Goal: Task Accomplishment & Management: Complete application form

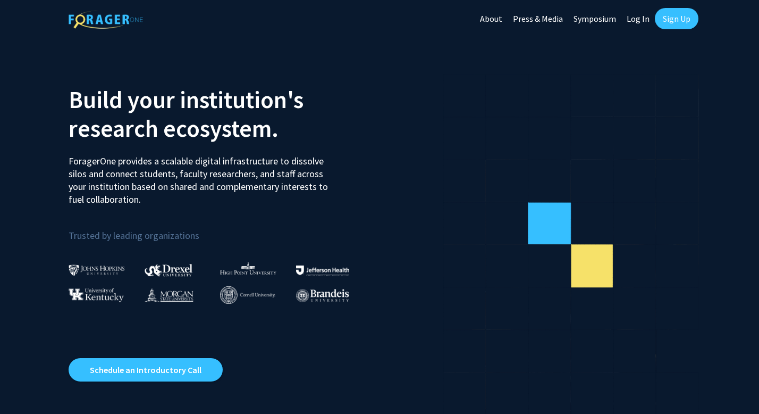
click at [642, 20] on link "Log In" at bounding box center [637, 18] width 33 height 37
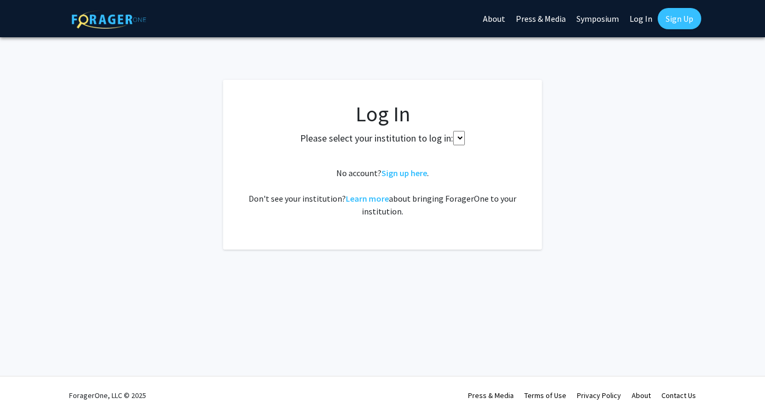
select select
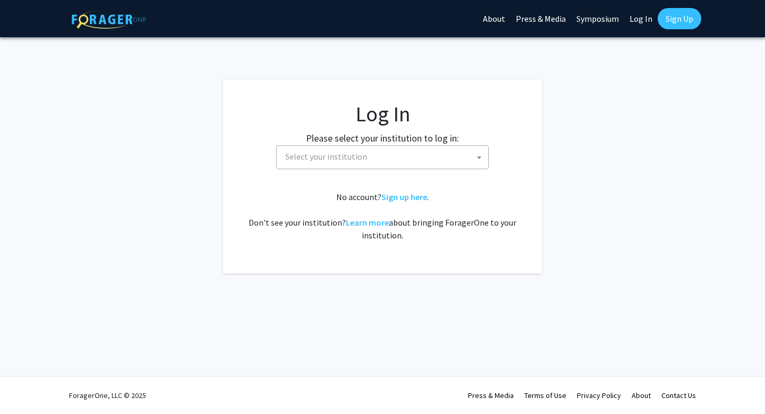
click at [341, 155] on span "Select your institution" at bounding box center [326, 156] width 82 height 11
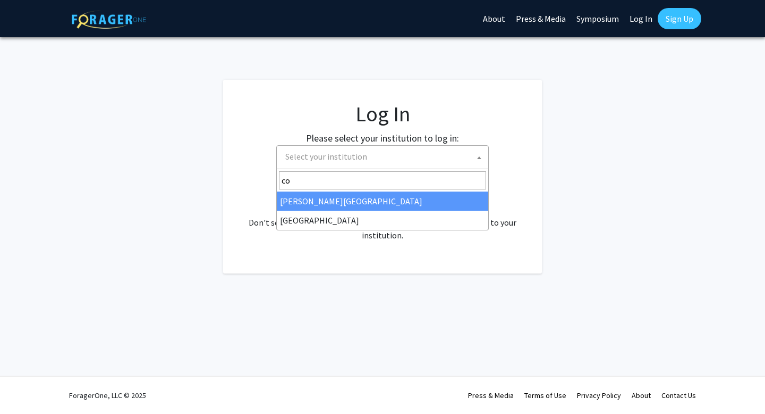
type input "cor"
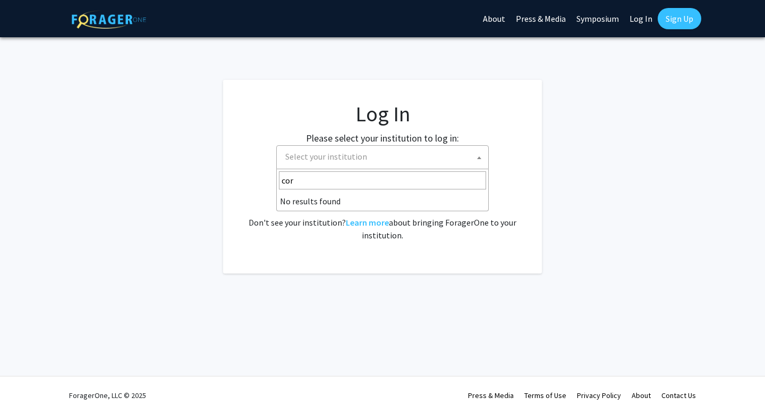
click at [290, 181] on input "cor" at bounding box center [382, 180] width 207 height 18
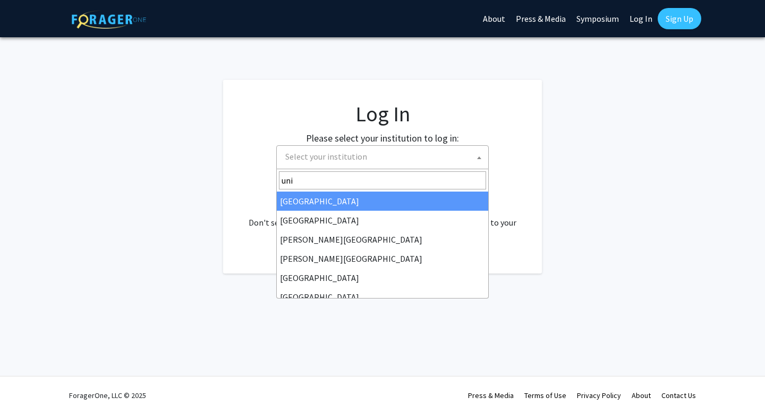
click at [291, 184] on input "uni" at bounding box center [382, 180] width 207 height 18
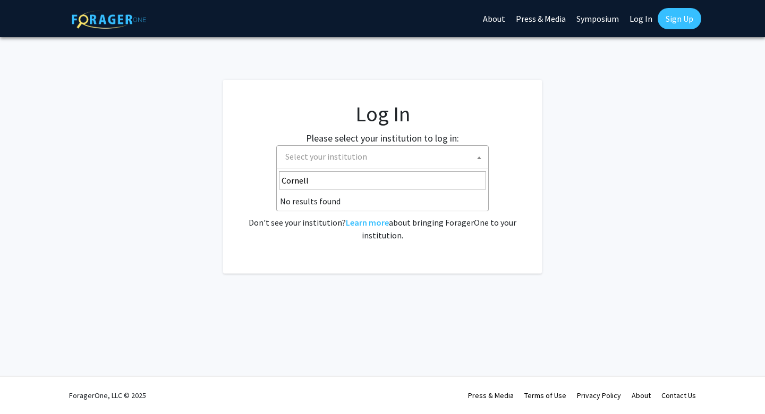
type input "Cornell"
click at [280, 204] on li "No results found" at bounding box center [383, 200] width 212 height 19
click at [285, 202] on li "No results found" at bounding box center [383, 200] width 212 height 19
click at [241, 202] on fg-card "Log In Please select your institution to log in: Baylor University Brandeis Uni…" at bounding box center [382, 176] width 319 height 193
click at [393, 200] on link "Sign up here" at bounding box center [405, 196] width 46 height 11
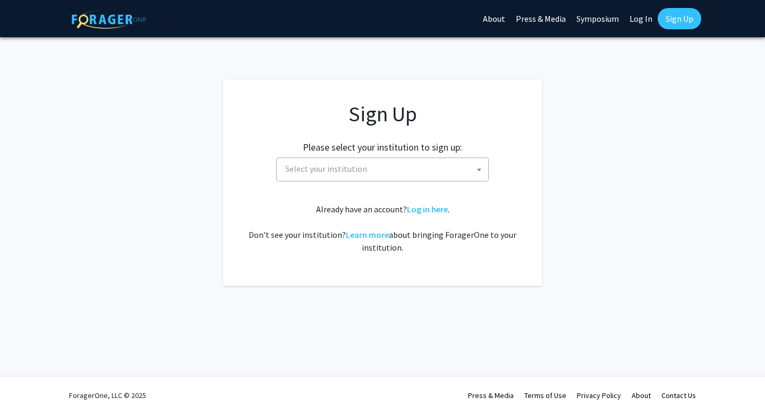
click at [339, 162] on span "Select your institution" at bounding box center [384, 169] width 207 height 22
type input "corne"
click at [206, 188] on app-signup "Sign Up Please select your institution to sign up: Baylor University Brandeis U…" at bounding box center [382, 183] width 765 height 206
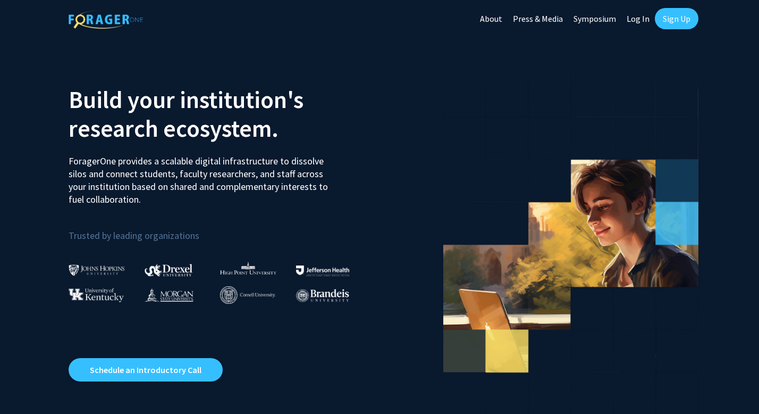
click at [638, 14] on link "Log In" at bounding box center [637, 18] width 33 height 37
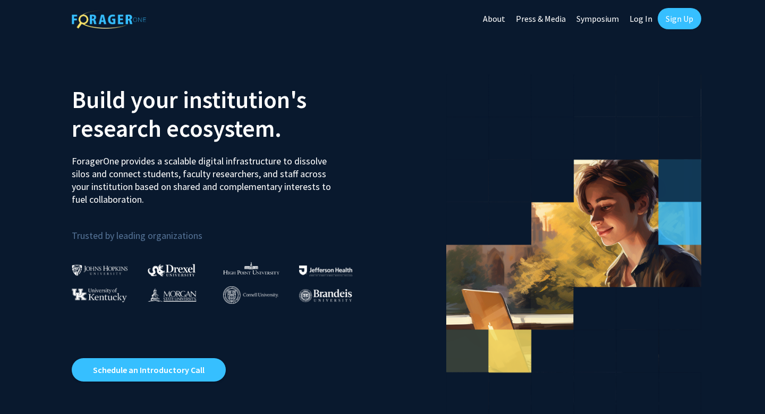
select select
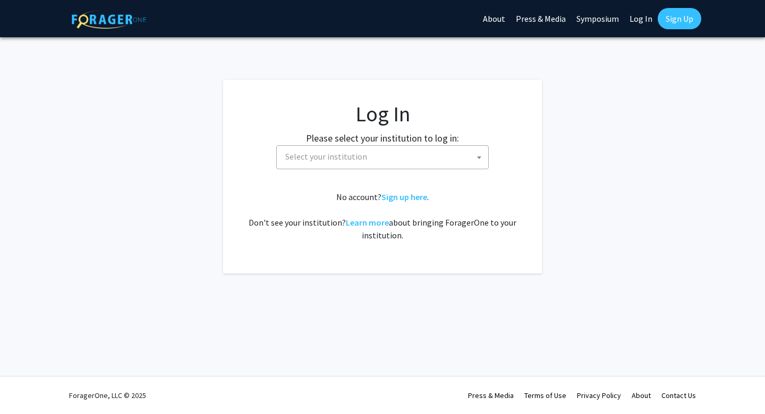
click at [348, 154] on span "Select your institution" at bounding box center [326, 156] width 82 height 11
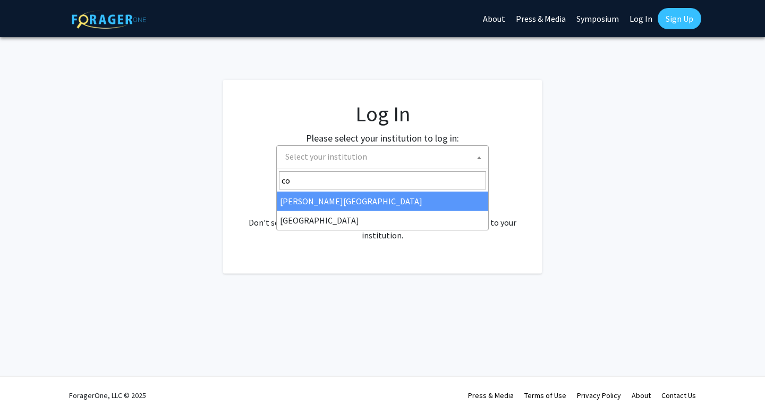
type input "c"
